Goal: Transaction & Acquisition: Purchase product/service

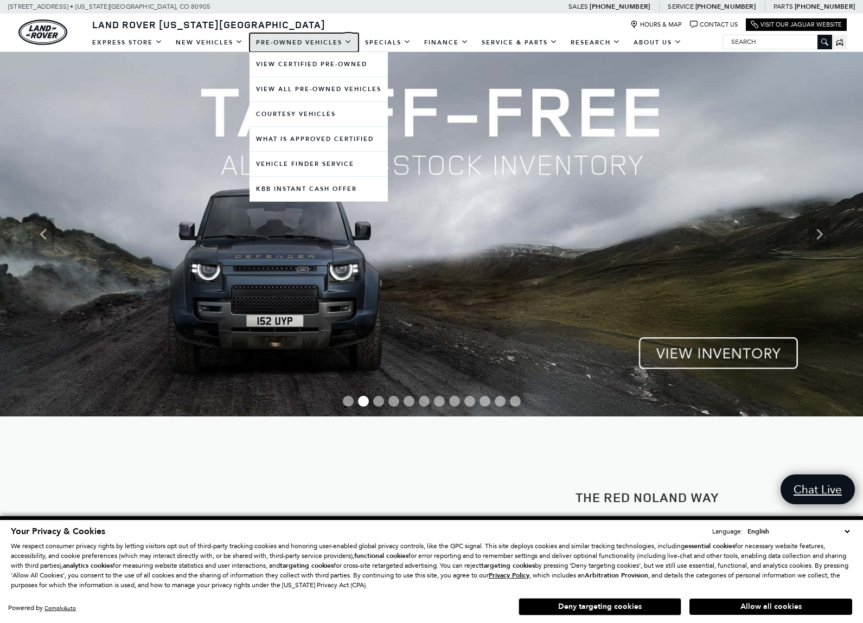
click at [318, 47] on link "Pre-Owned Vehicles" at bounding box center [304, 42] width 109 height 19
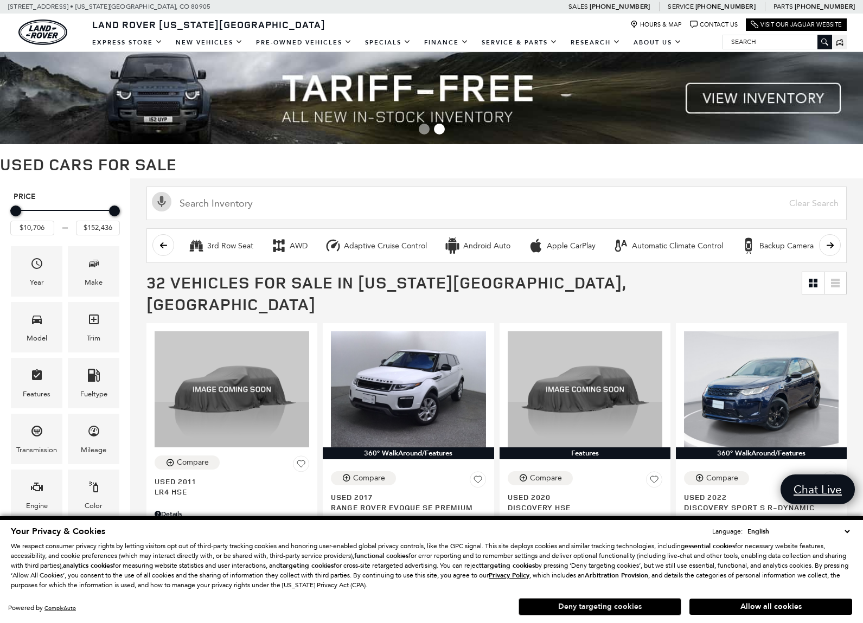
click at [666, 607] on button "Deny targeting cookies" at bounding box center [600, 607] width 163 height 17
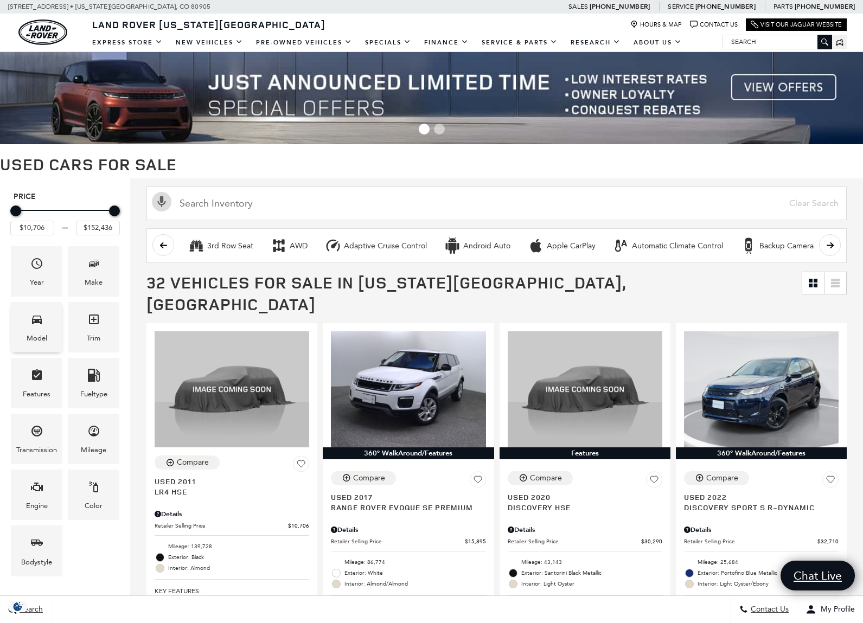
click at [36, 326] on span "Model" at bounding box center [36, 321] width 13 height 22
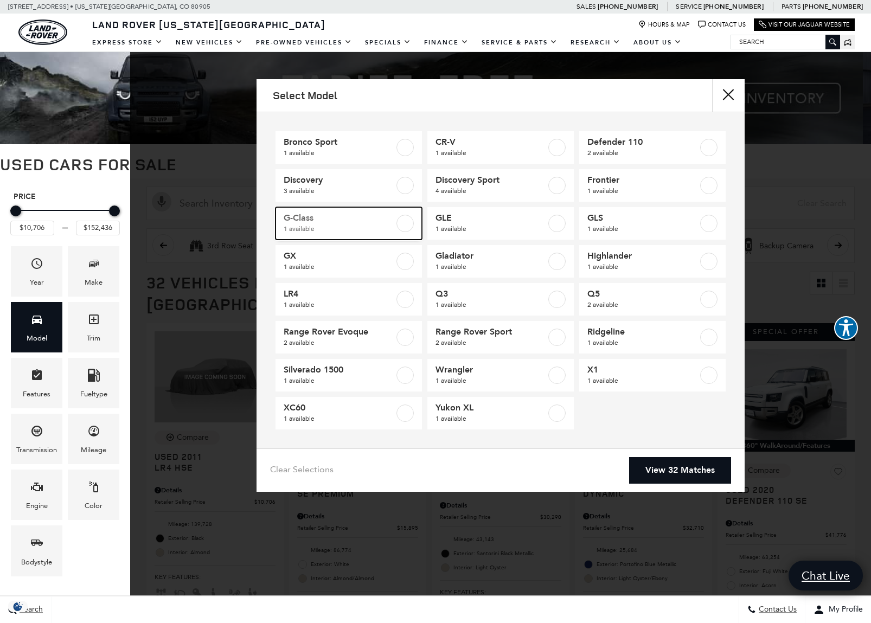
click at [405, 221] on label at bounding box center [405, 223] width 17 height 17
type input "$63,134"
checkbox input "true"
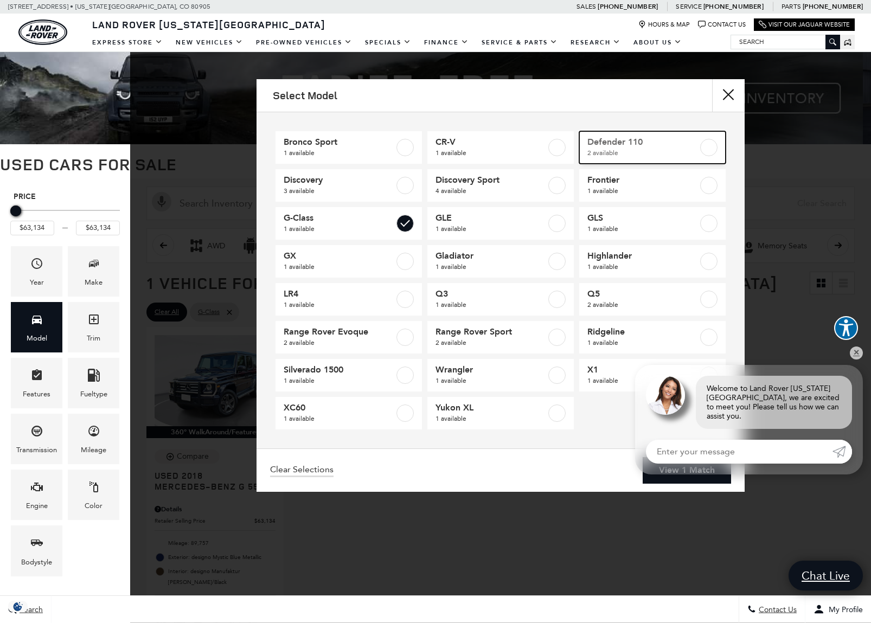
click at [709, 147] on label at bounding box center [709, 147] width 17 height 17
type input "$41,776"
checkbox input "true"
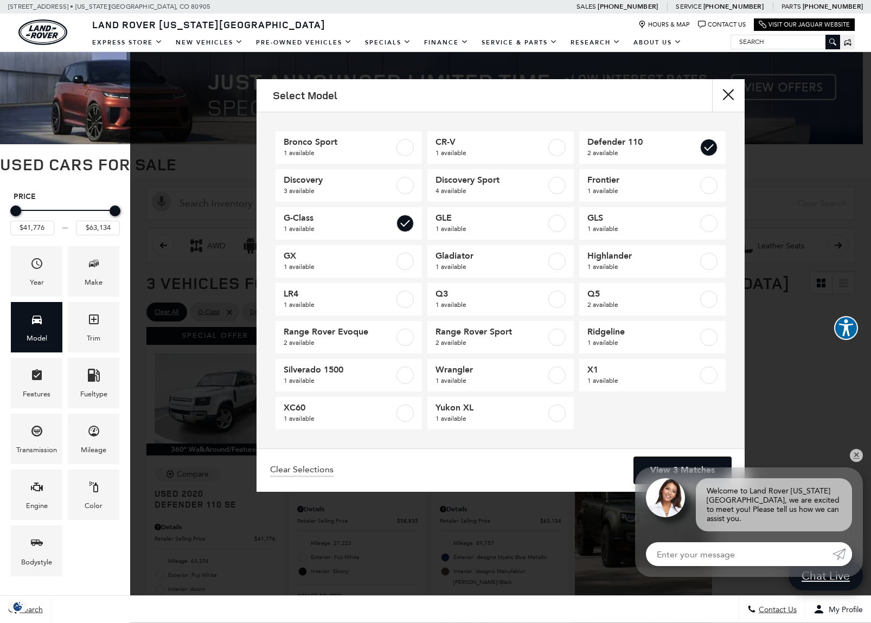
click at [671, 471] on link "View 3 Matches" at bounding box center [682, 470] width 97 height 27
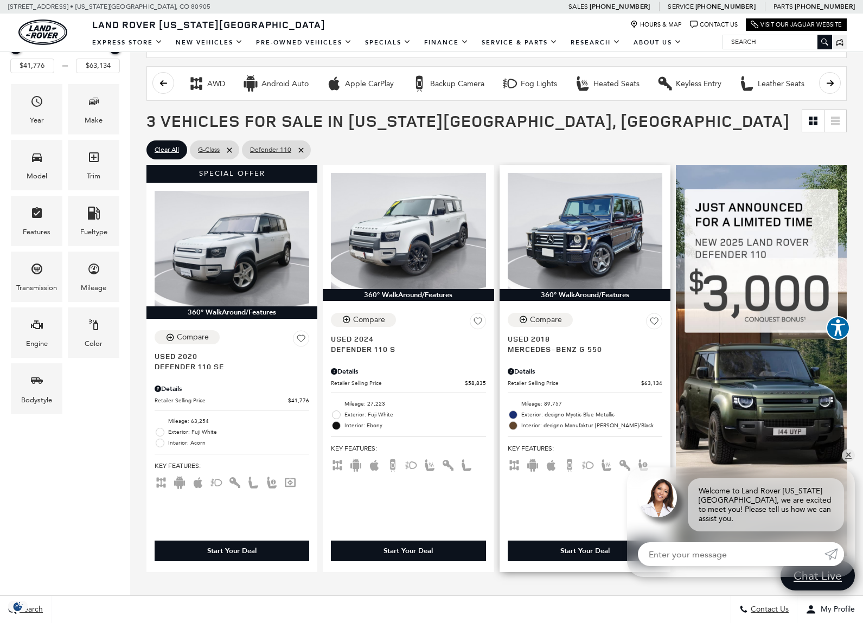
scroll to position [163, 0]
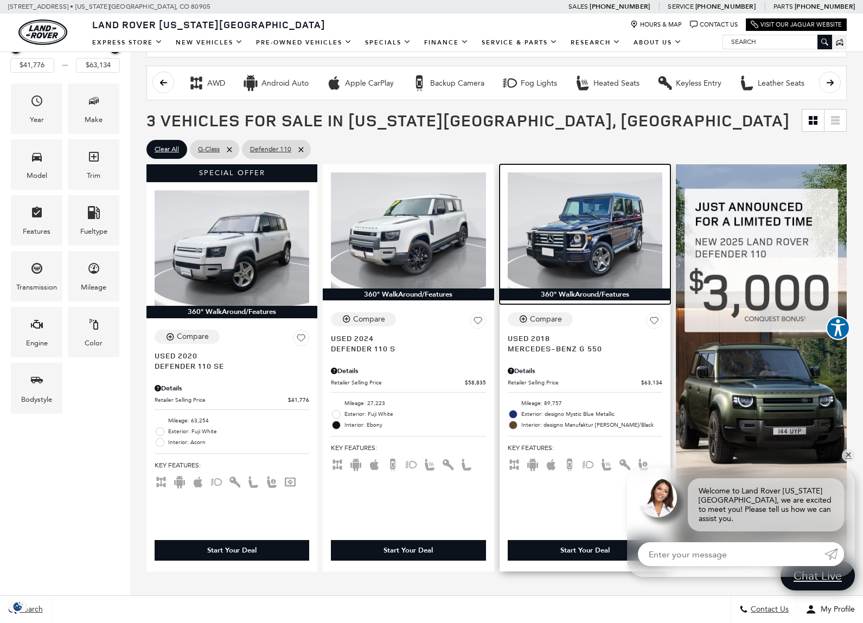
click at [513, 226] on img at bounding box center [585, 231] width 155 height 116
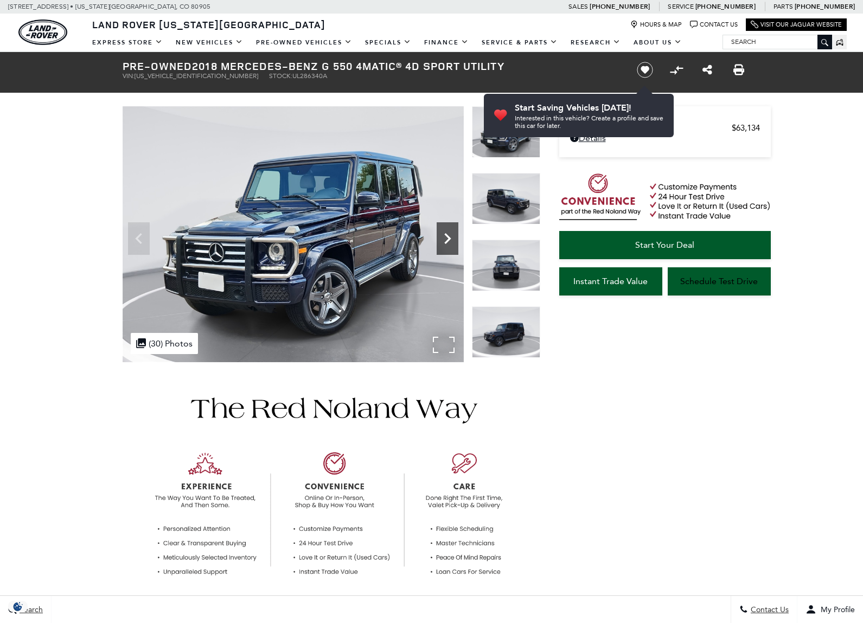
click at [447, 240] on icon "Next" at bounding box center [448, 239] width 22 height 22
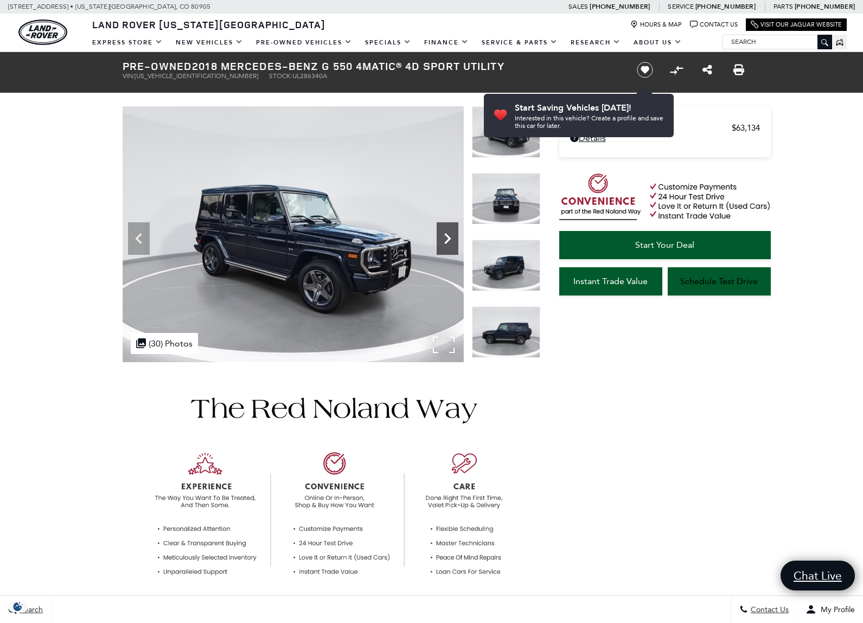
click at [447, 240] on icon "Next" at bounding box center [448, 239] width 22 height 22
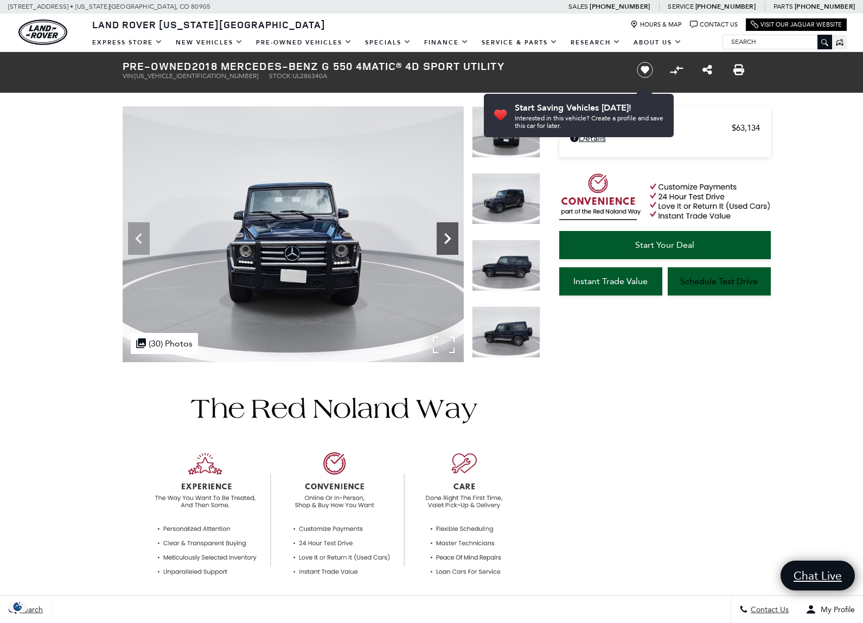
click at [447, 240] on icon "Next" at bounding box center [448, 239] width 22 height 22
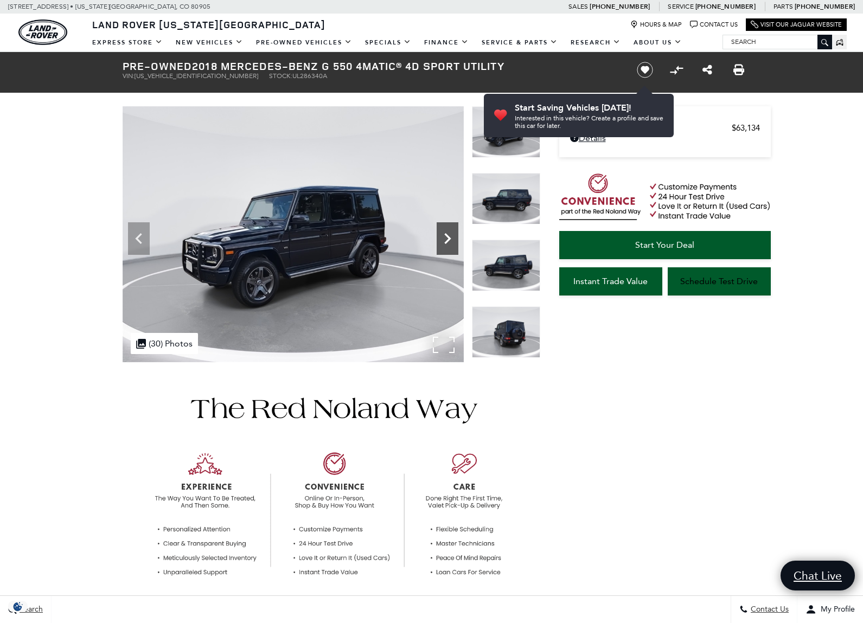
click at [447, 240] on icon "Next" at bounding box center [448, 239] width 22 height 22
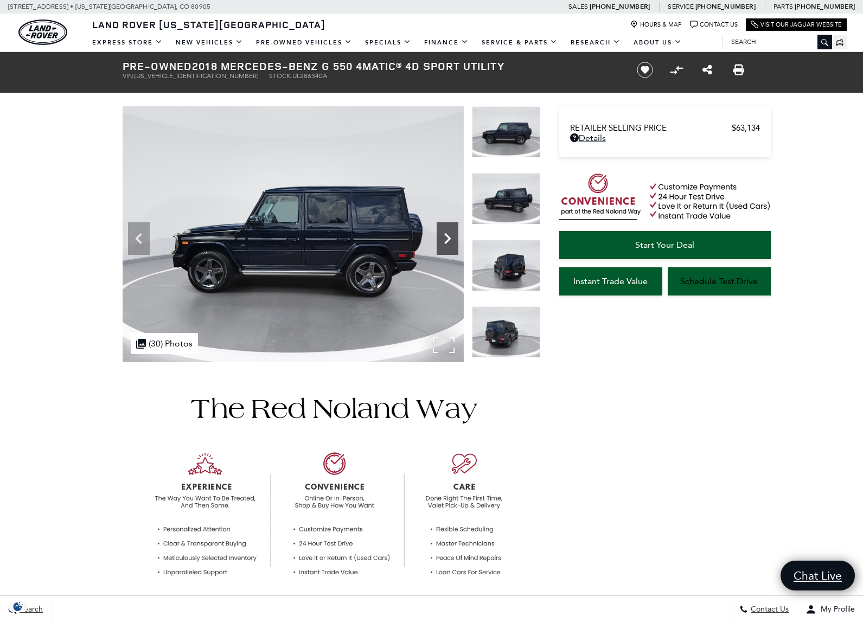
click at [447, 240] on icon "Next" at bounding box center [448, 239] width 22 height 22
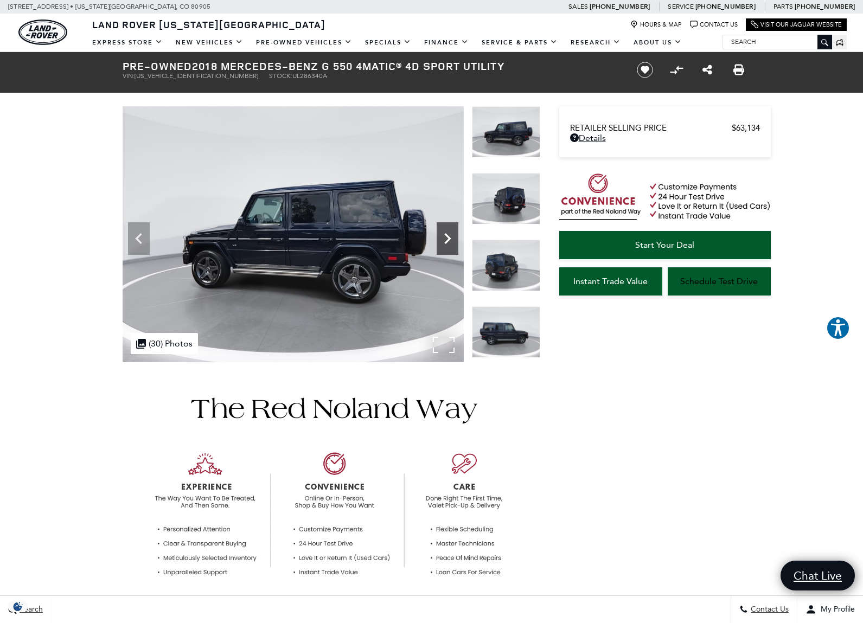
click at [447, 240] on icon "Next" at bounding box center [448, 239] width 22 height 22
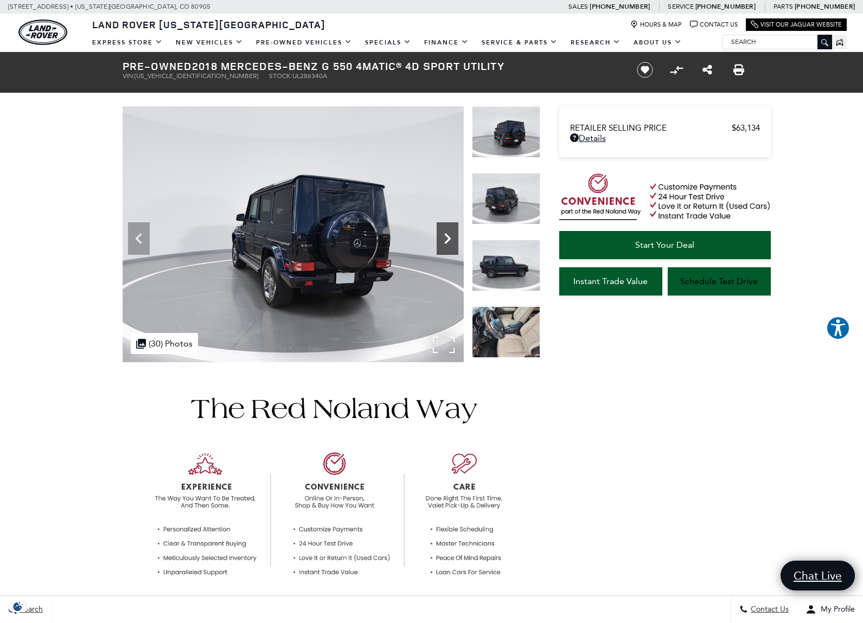
click at [447, 240] on icon "Next" at bounding box center [448, 239] width 22 height 22
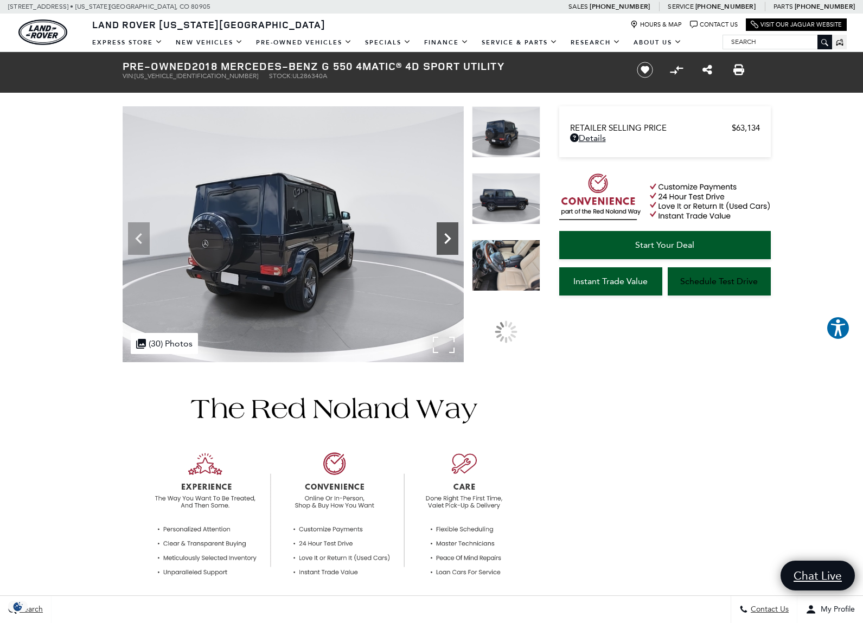
click at [447, 240] on icon "Next" at bounding box center [448, 239] width 22 height 22
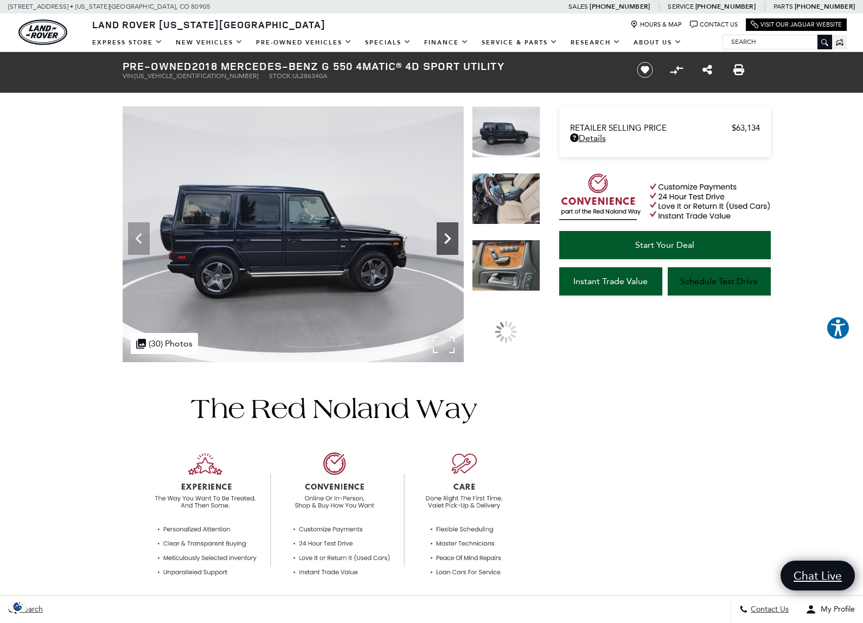
click at [447, 240] on icon "Next" at bounding box center [448, 239] width 22 height 22
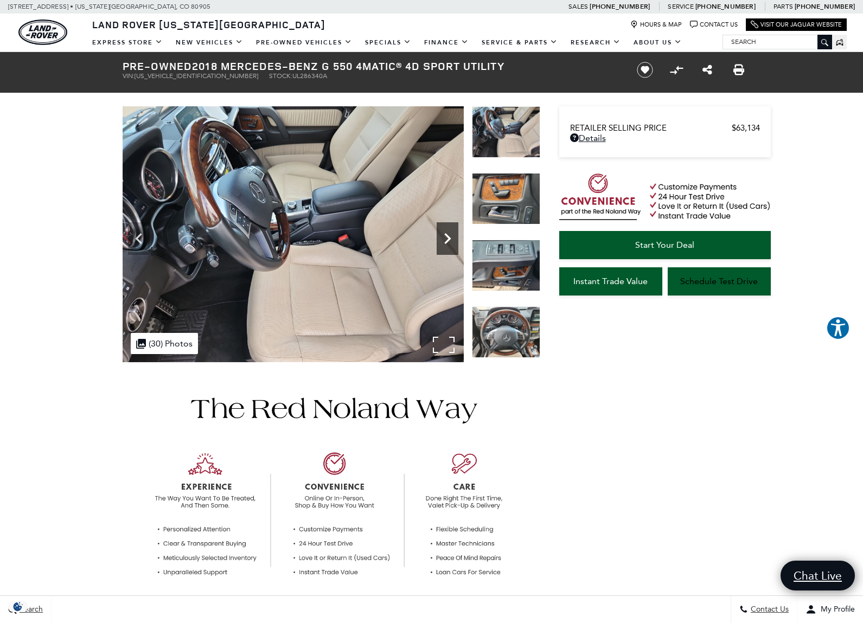
click at [447, 240] on icon "Next" at bounding box center [448, 239] width 22 height 22
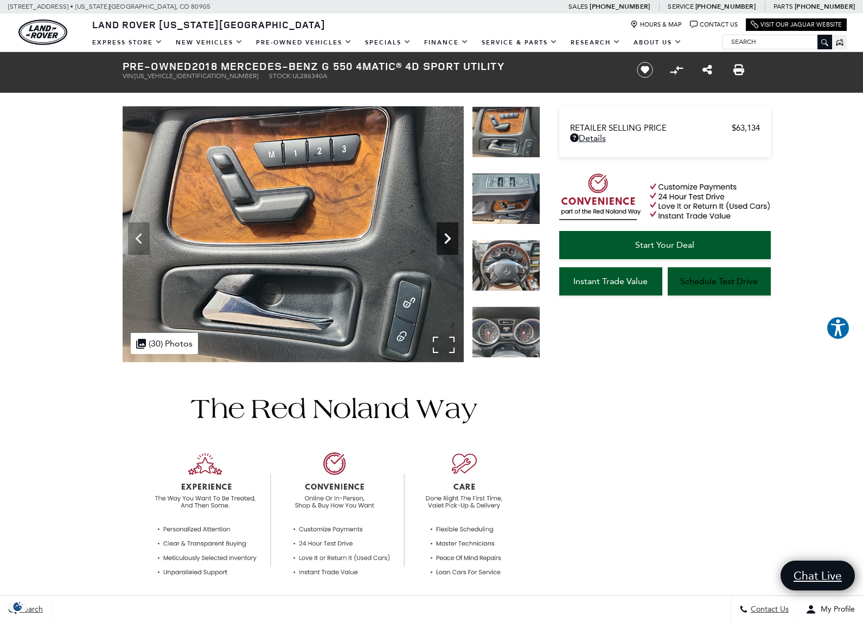
click at [447, 240] on icon "Next" at bounding box center [448, 239] width 22 height 22
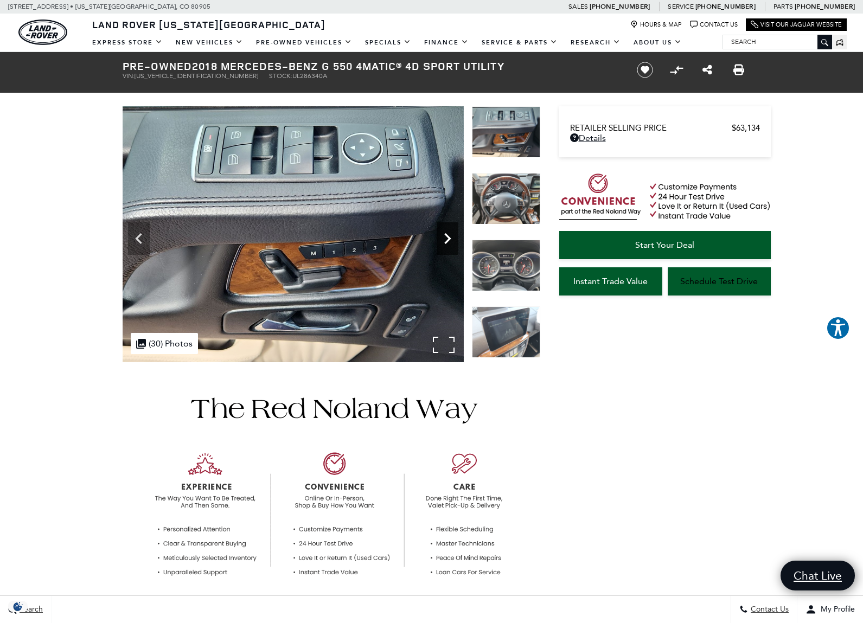
click at [447, 240] on icon "Next" at bounding box center [448, 239] width 22 height 22
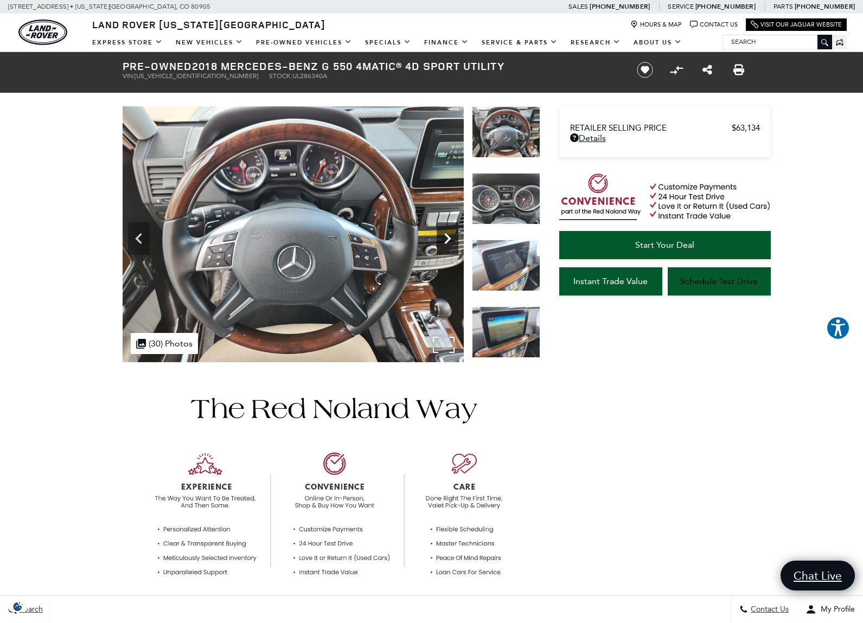
click at [447, 240] on icon "Next" at bounding box center [448, 239] width 22 height 22
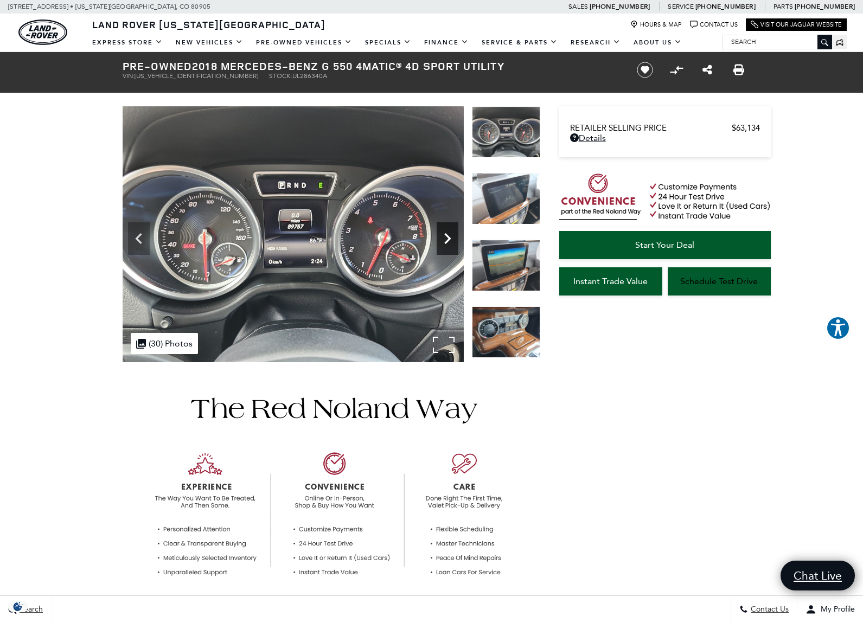
click at [447, 240] on icon "Next" at bounding box center [448, 239] width 22 height 22
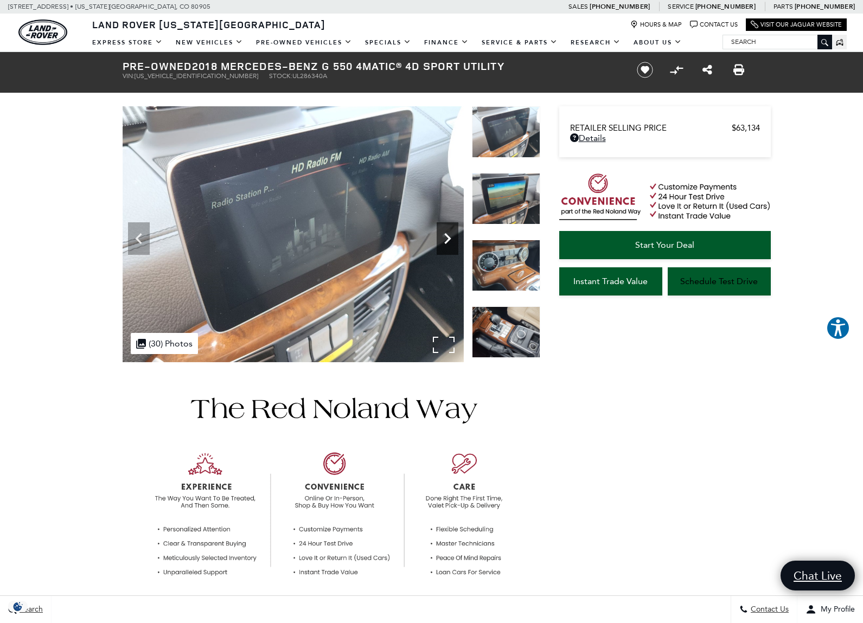
click at [447, 240] on icon "Next" at bounding box center [448, 239] width 22 height 22
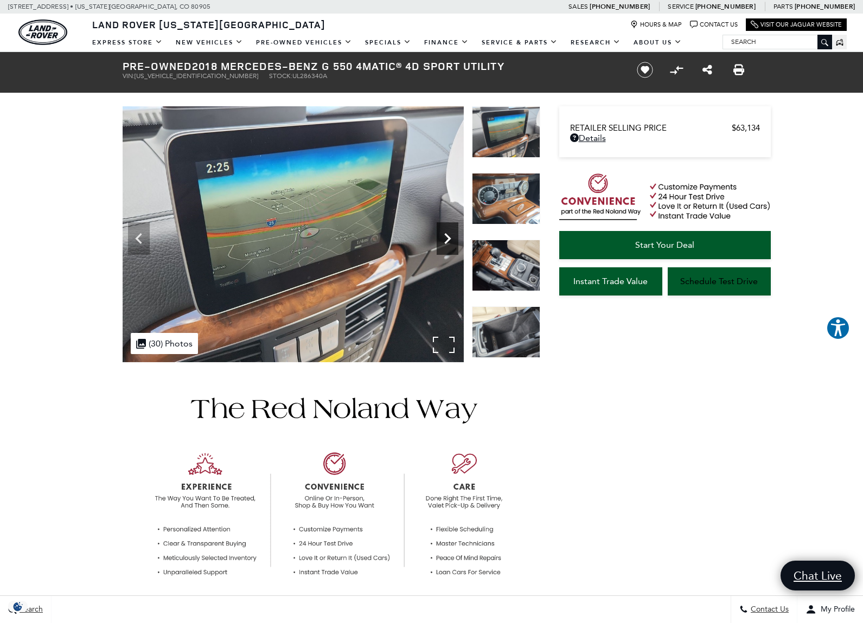
click at [447, 240] on icon "Next" at bounding box center [448, 239] width 22 height 22
